Goal: Use online tool/utility: Utilize a website feature to perform a specific function

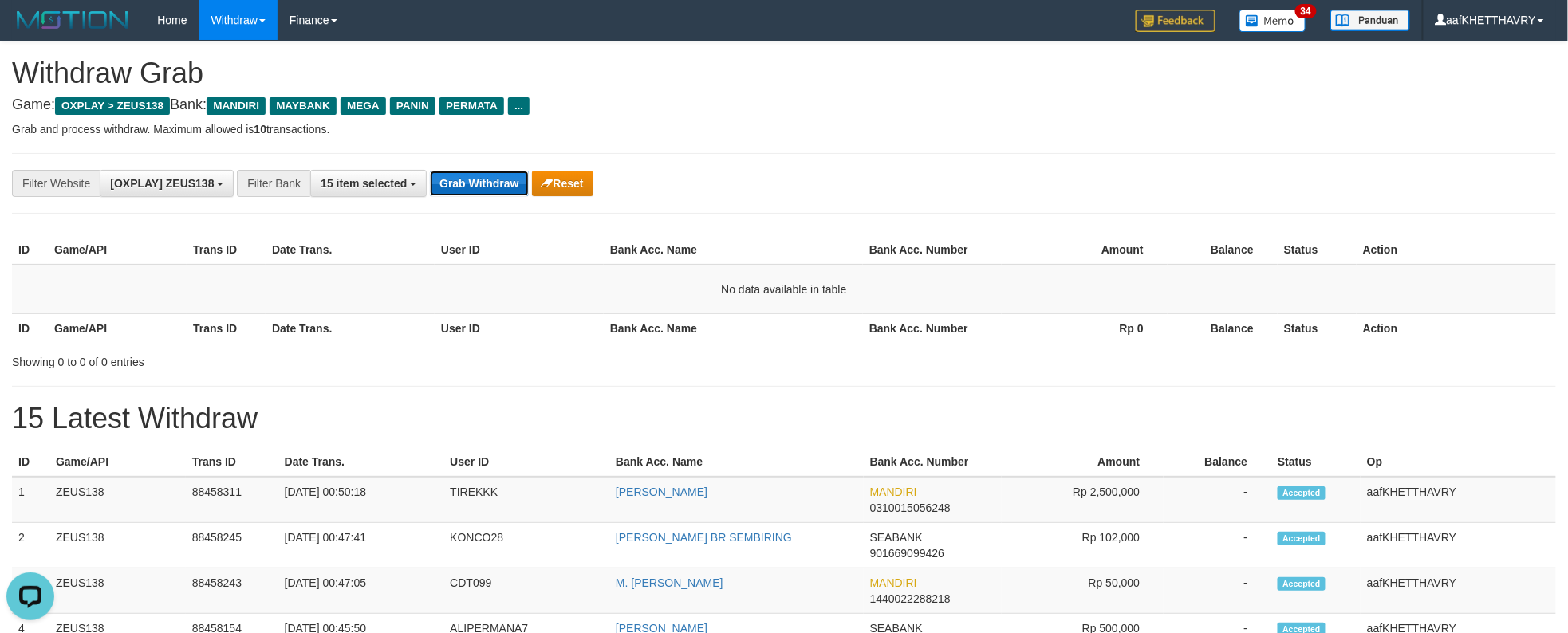
click at [452, 181] on button "Grab Withdraw" at bounding box center [478, 183] width 98 height 25
click at [447, 234] on div "ID Game/API Trans ID Date Trans. User ID Bank Acc. Name Bank Acc. Number Amount…" at bounding box center [784, 289] width 1568 height 117
click at [461, 177] on button "Grab Withdraw" at bounding box center [478, 183] width 98 height 25
click at [464, 177] on button "Grab Withdraw" at bounding box center [478, 183] width 98 height 25
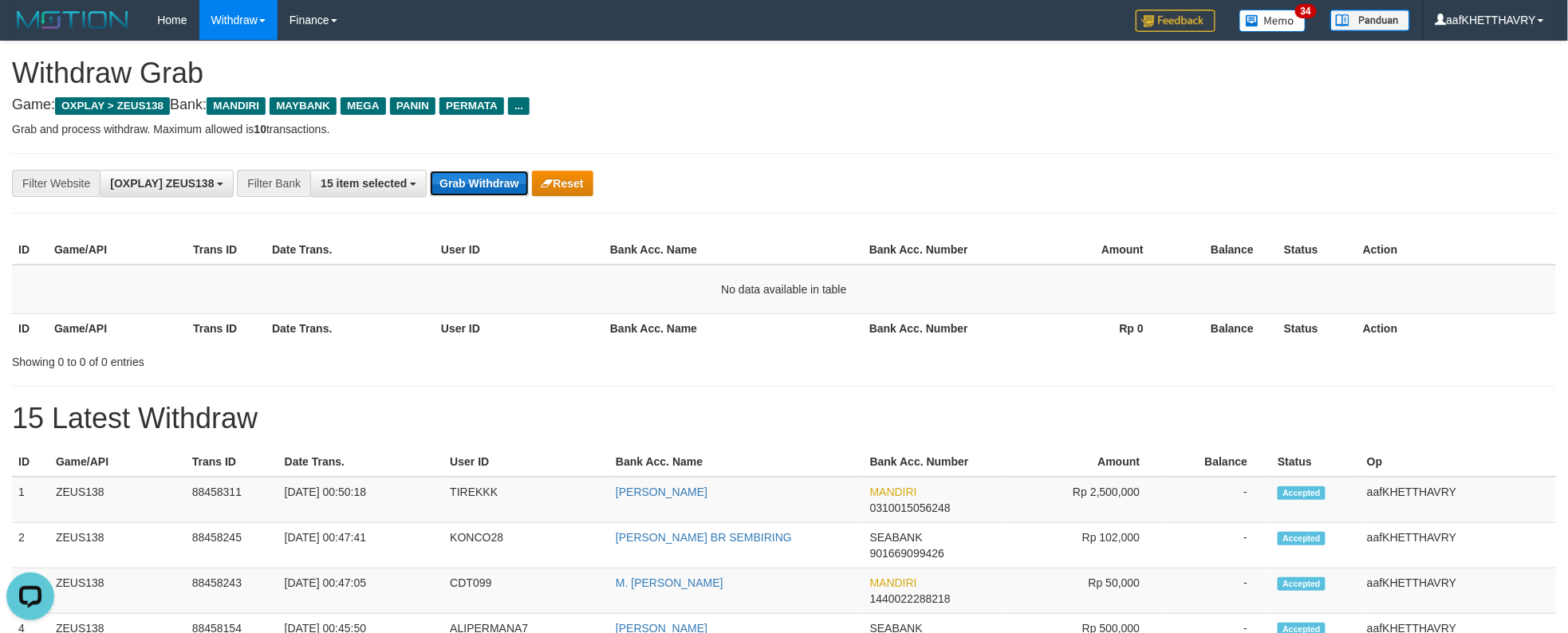
click at [465, 180] on button "Grab Withdraw" at bounding box center [478, 183] width 98 height 25
